Goal: Task Accomplishment & Management: Use online tool/utility

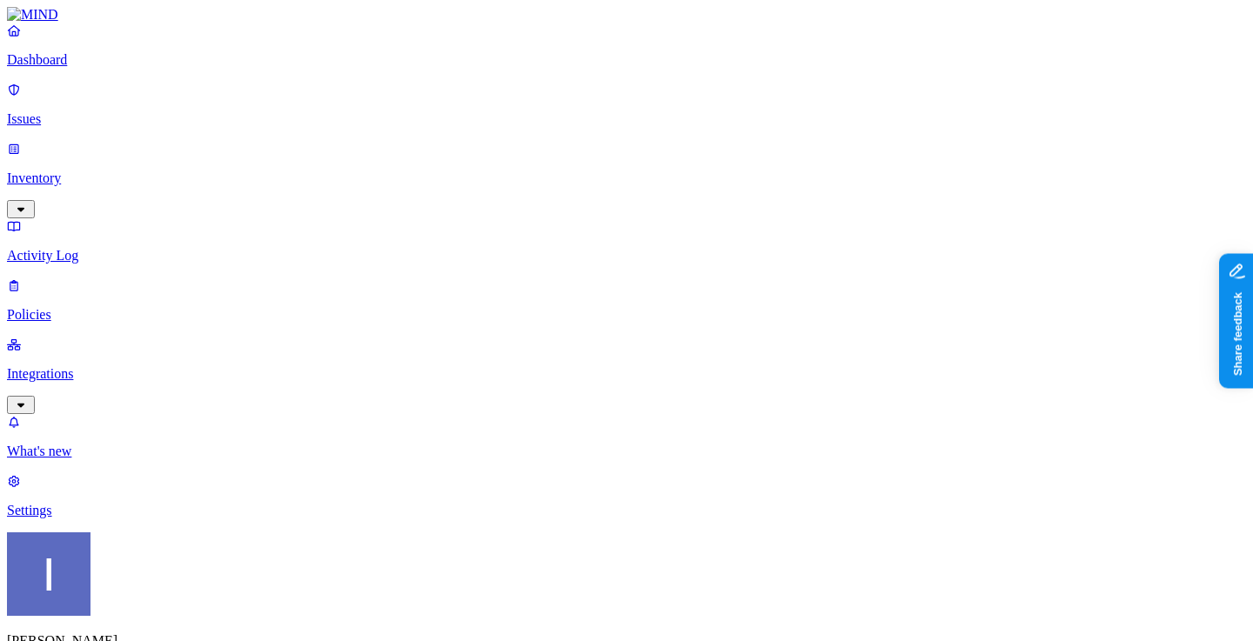
click at [64, 519] on p "Settings" at bounding box center [626, 511] width 1239 height 16
click at [129, 337] on link "Integrations" at bounding box center [626, 374] width 1239 height 75
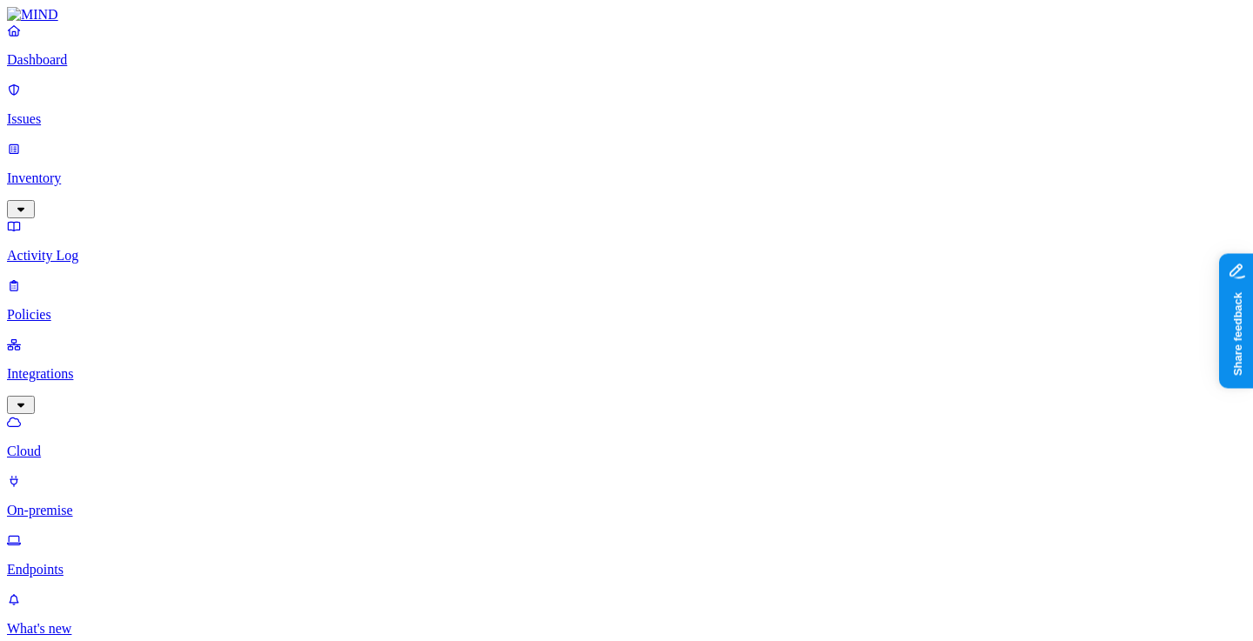
click at [120, 562] on p "Endpoints" at bounding box center [626, 570] width 1239 height 16
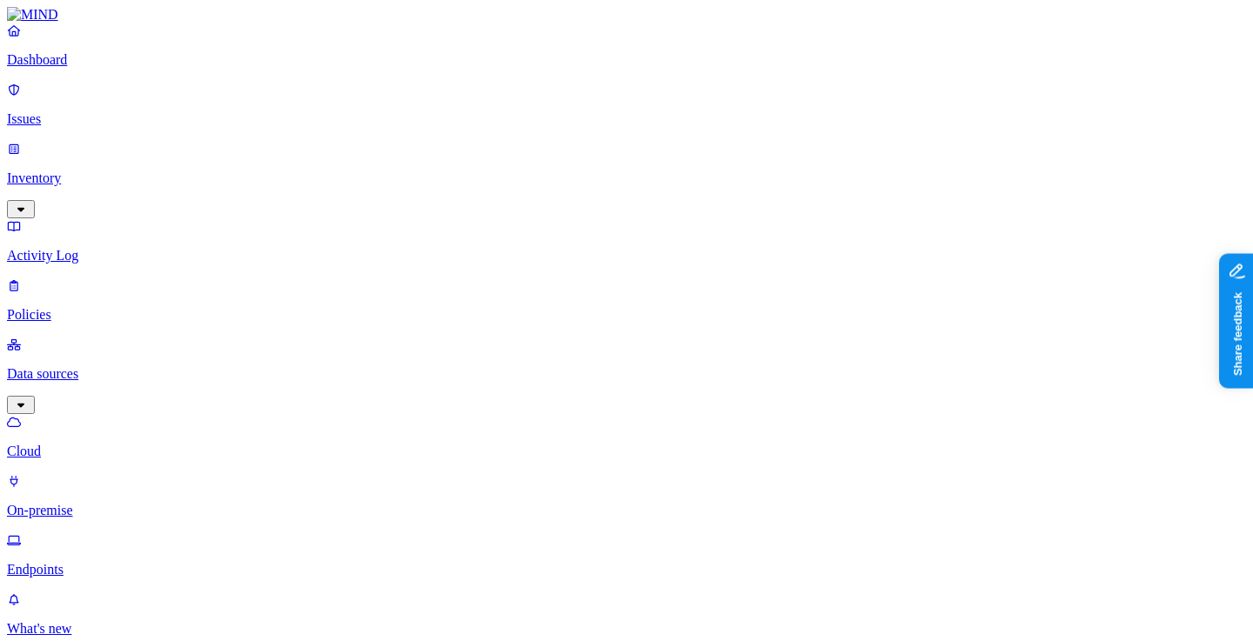
click at [124, 366] on p "Data sources" at bounding box center [626, 374] width 1239 height 16
click at [175, 153] on div "Dashboard Issues Inventory Activity Log Policies Data sources Cloud On-premise …" at bounding box center [626, 300] width 1239 height 555
click at [125, 248] on p "Activity Log" at bounding box center [626, 256] width 1239 height 16
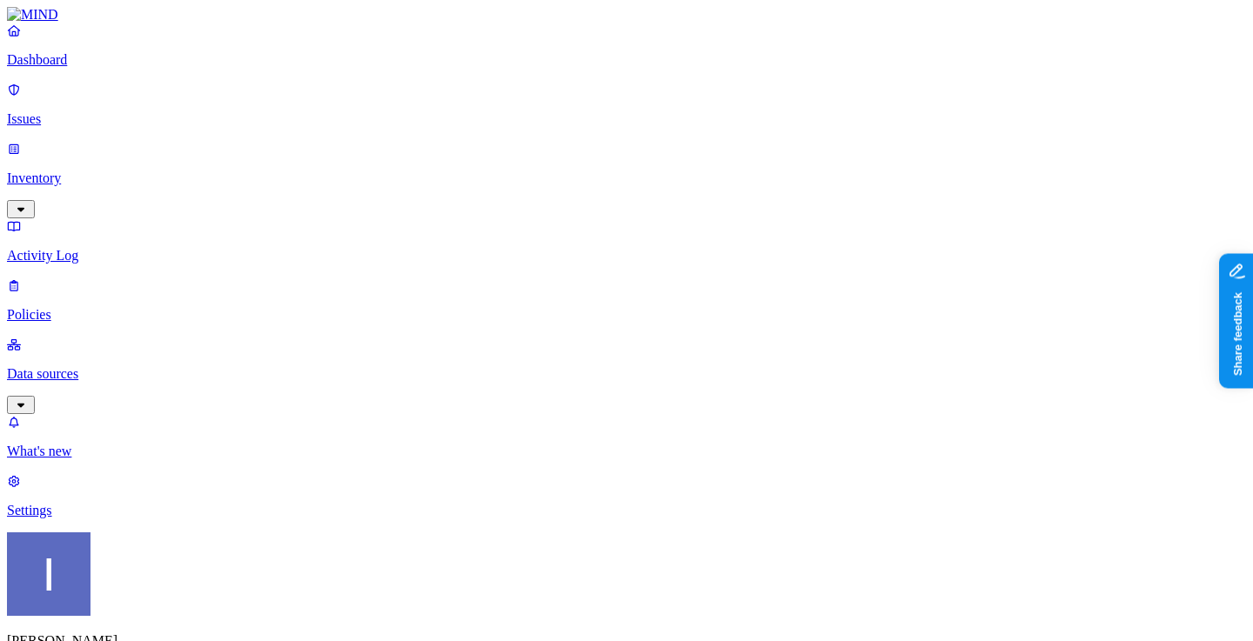
click at [89, 111] on p "Issues" at bounding box center [626, 119] width 1239 height 16
click at [96, 248] on p "Activity Log" at bounding box center [626, 256] width 1239 height 16
click at [83, 366] on p "Data sources" at bounding box center [626, 374] width 1239 height 16
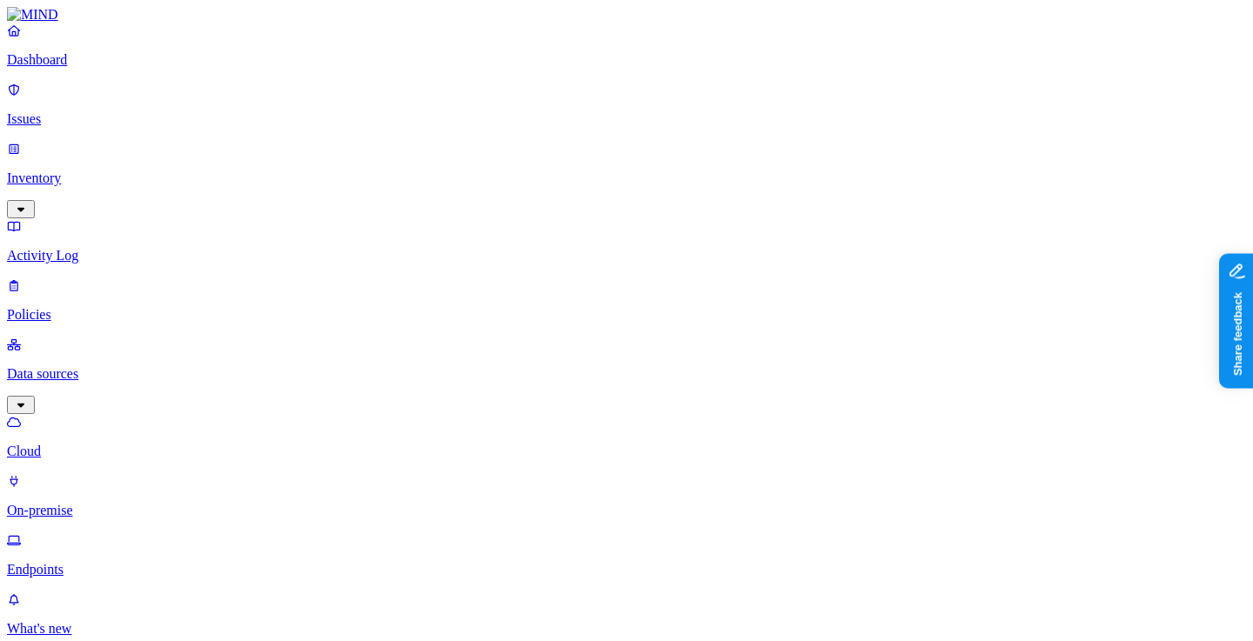
click at [107, 111] on p "Issues" at bounding box center [626, 119] width 1239 height 16
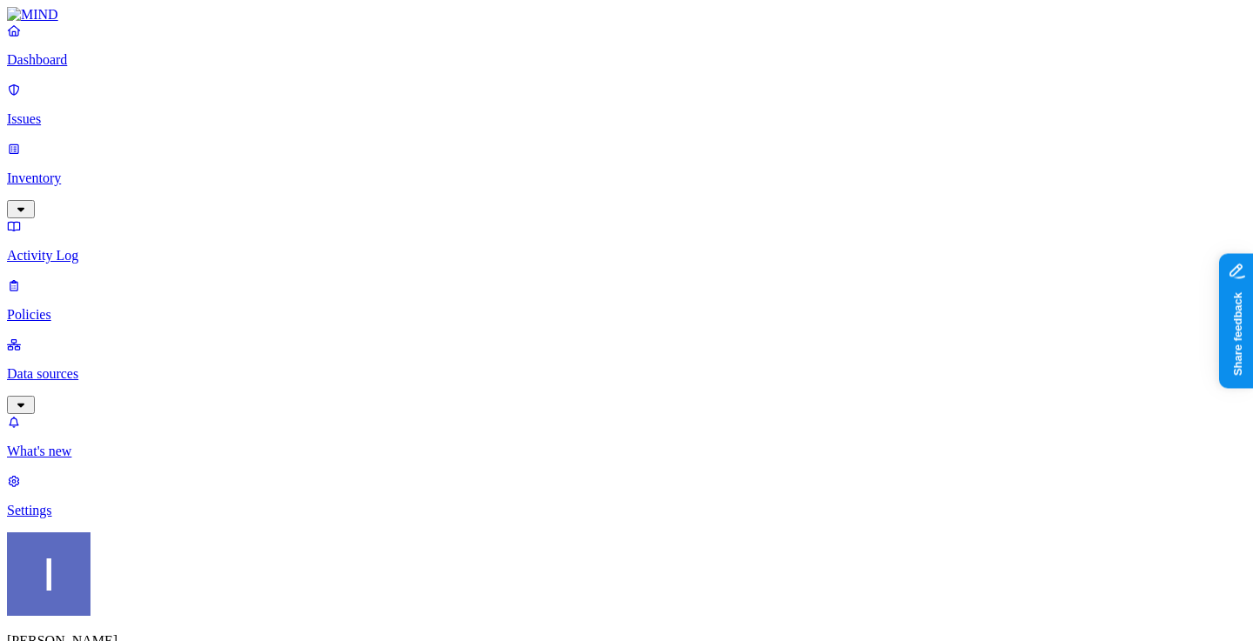
click at [110, 68] on p "Dashboard" at bounding box center [626, 60] width 1239 height 16
click at [106, 153] on div "Dashboard Issues Inventory Activity Log Policies Data sources" at bounding box center [626, 219] width 1239 height 392
click at [106, 171] on p "Inventory" at bounding box center [626, 179] width 1239 height 16
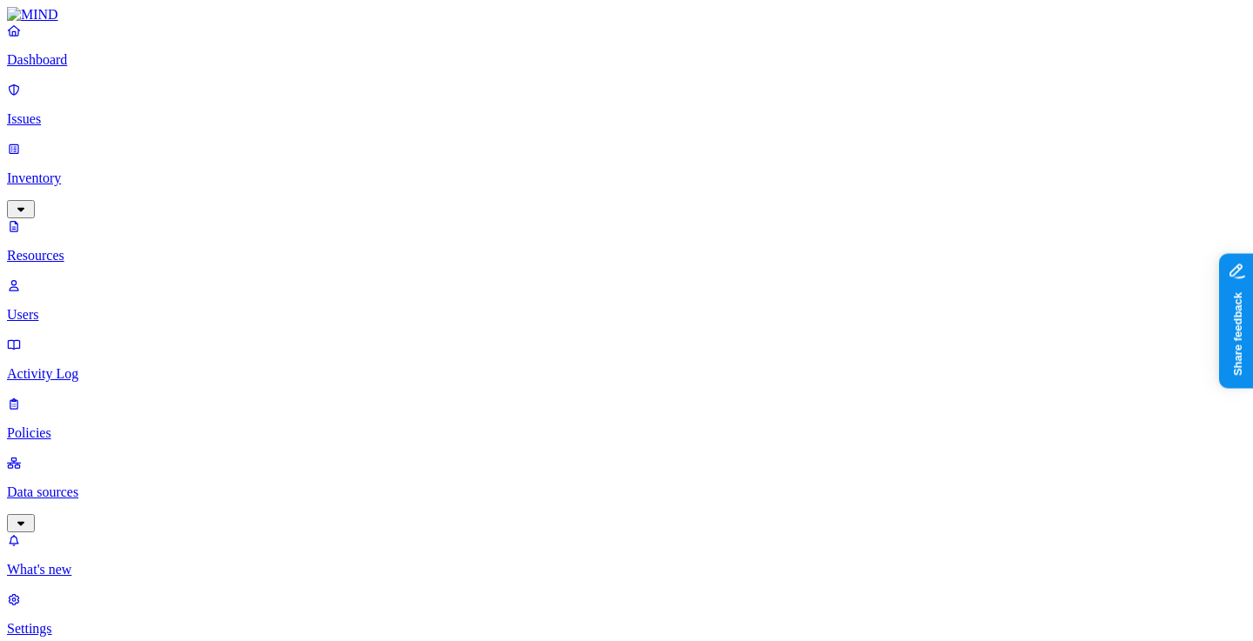
click at [95, 337] on link "Activity Log" at bounding box center [626, 359] width 1239 height 45
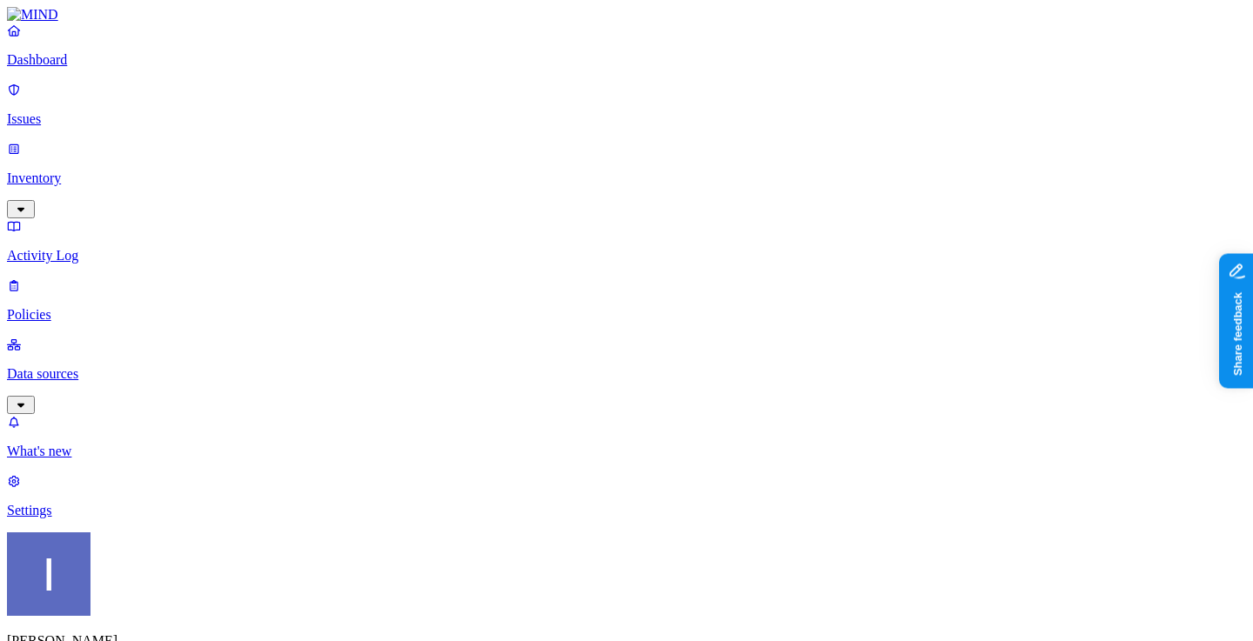
click at [95, 366] on p "Data sources" at bounding box center [626, 374] width 1239 height 16
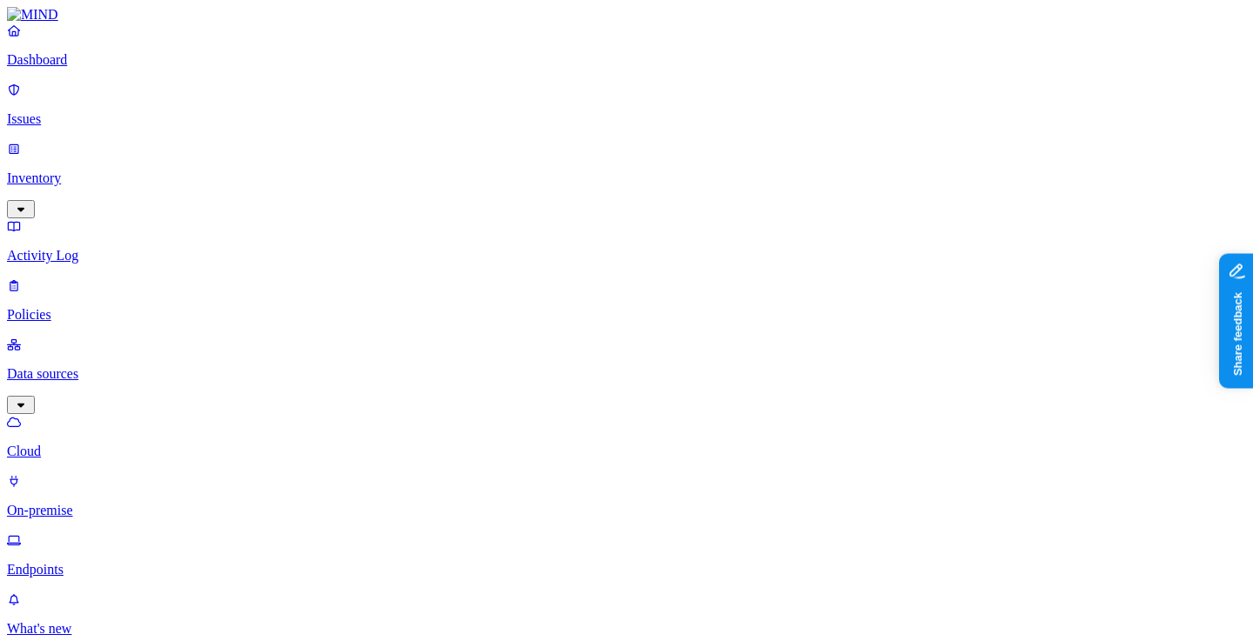
click at [103, 278] on link "Policies" at bounding box center [626, 300] width 1239 height 45
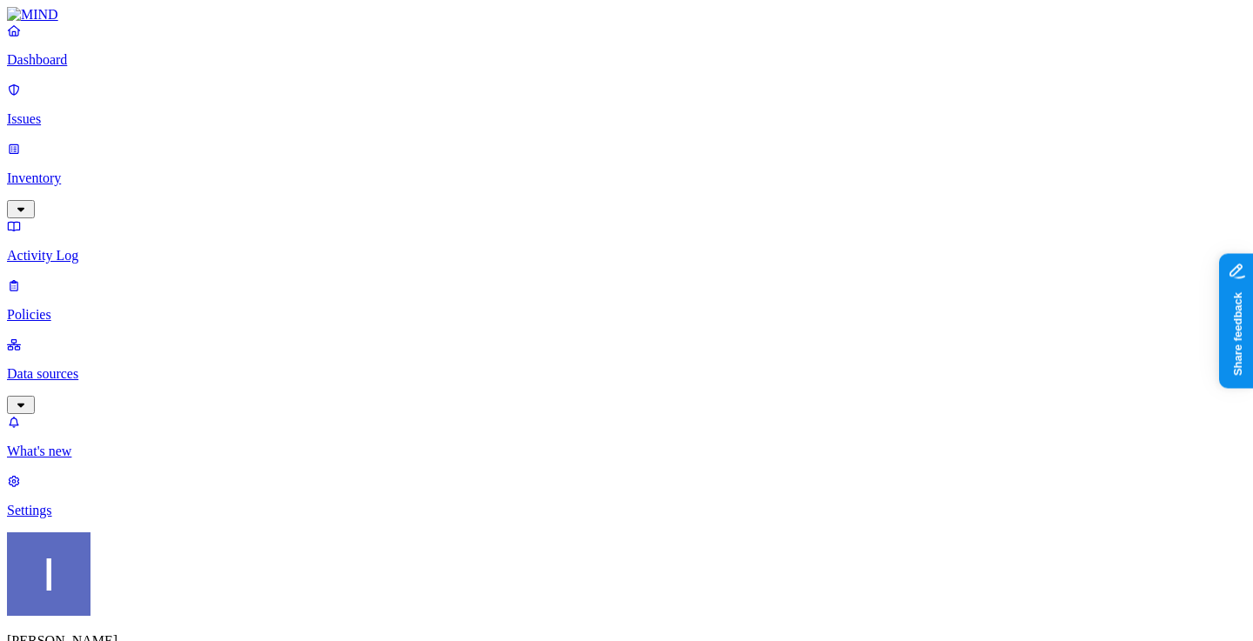
click at [99, 366] on p "Data sources" at bounding box center [626, 374] width 1239 height 16
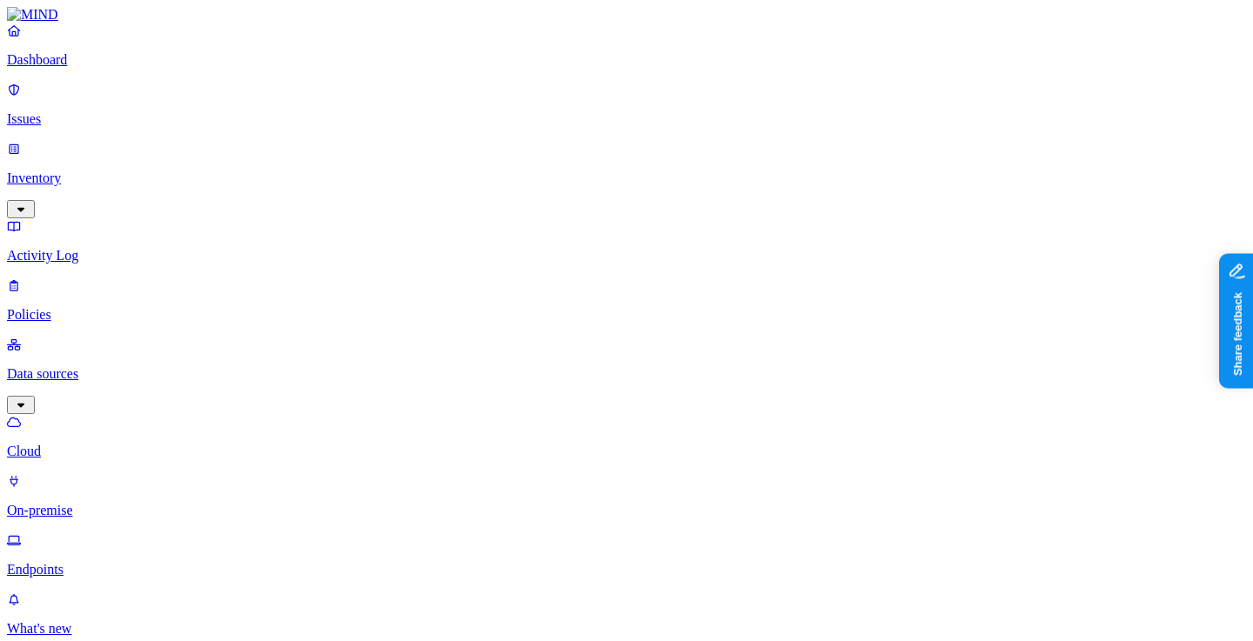
click at [90, 473] on link "On-premise" at bounding box center [626, 495] width 1239 height 45
click at [90, 562] on p "Endpoints" at bounding box center [626, 570] width 1239 height 16
click at [89, 248] on p "Activity Log" at bounding box center [626, 256] width 1239 height 16
click at [97, 151] on link "Inventory" at bounding box center [626, 178] width 1239 height 75
click at [98, 307] on p "Users" at bounding box center [626, 315] width 1239 height 16
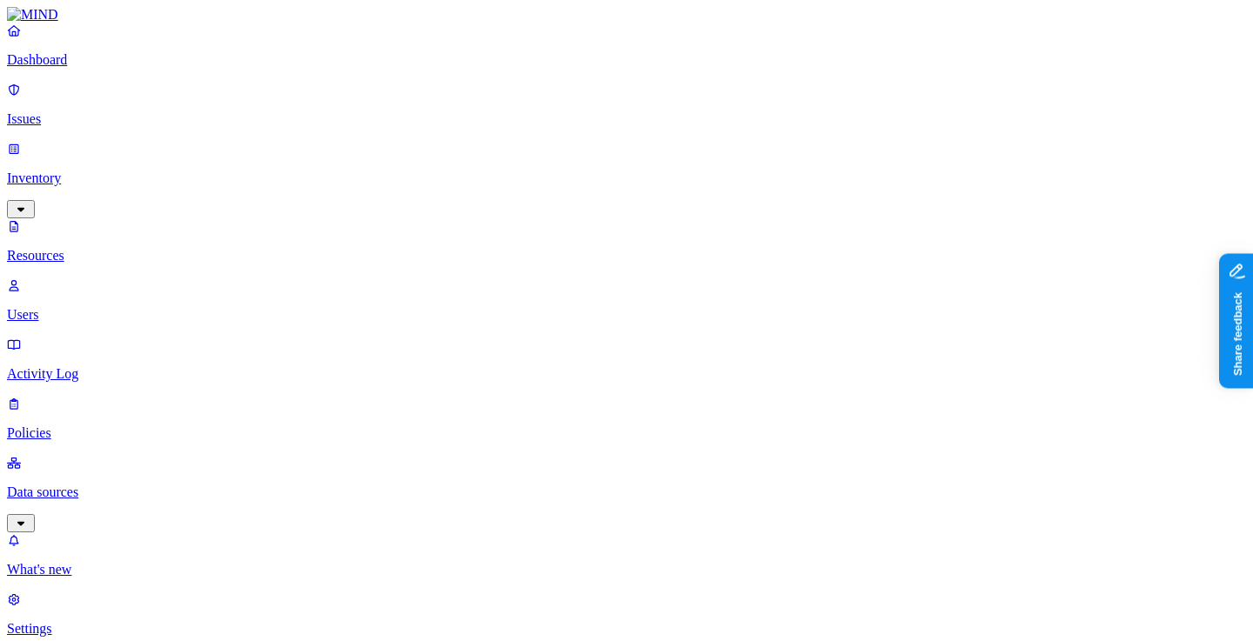
click at [137, 97] on link "Issues" at bounding box center [626, 104] width 1239 height 45
click at [126, 68] on p "Dashboard" at bounding box center [626, 60] width 1239 height 16
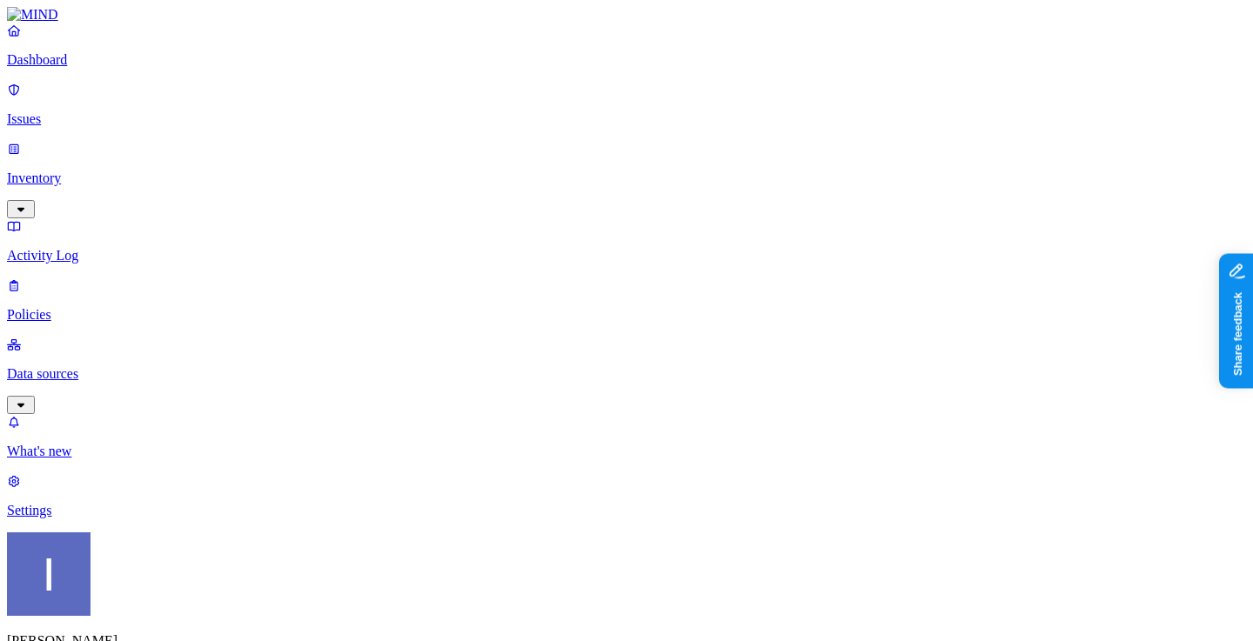
click at [117, 171] on p "Inventory" at bounding box center [626, 179] width 1239 height 16
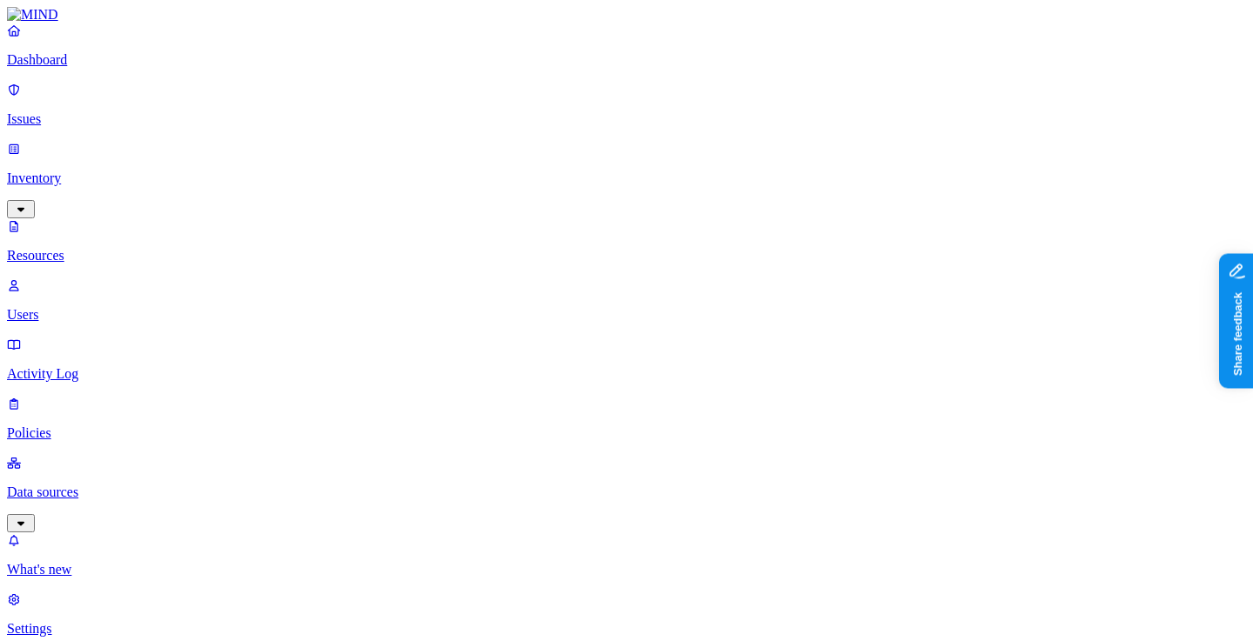
click at [130, 366] on p "Activity Log" at bounding box center [626, 374] width 1239 height 16
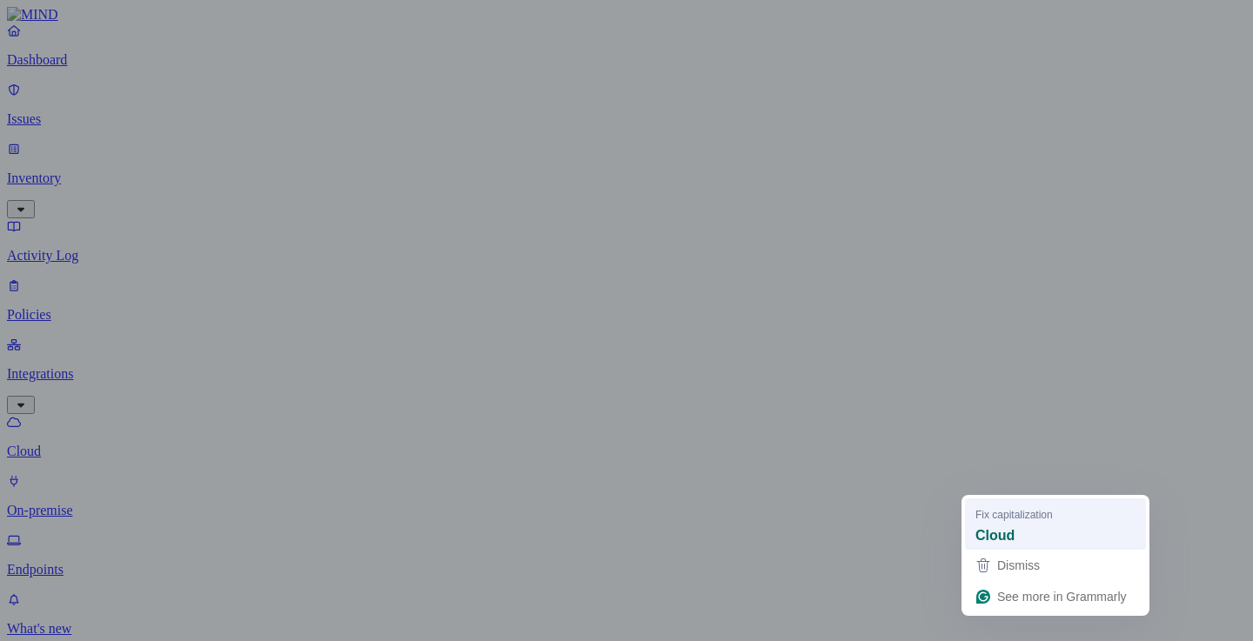
click at [1003, 535] on strong "Cloud" at bounding box center [994, 535] width 39 height 19
